Goal: Task Accomplishment & Management: Use online tool/utility

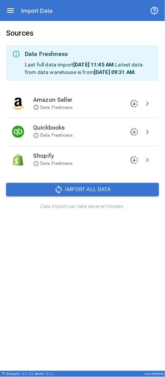
click at [37, 139] on icon at bounding box center [36, 136] width 6 height 6
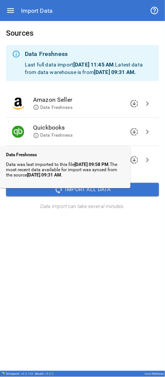
click at [98, 132] on span "Quickbooks" at bounding box center [87, 127] width 108 height 9
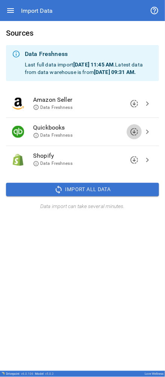
click at [132, 136] on span "downloading" at bounding box center [134, 131] width 9 height 9
